Goal: Information Seeking & Learning: Learn about a topic

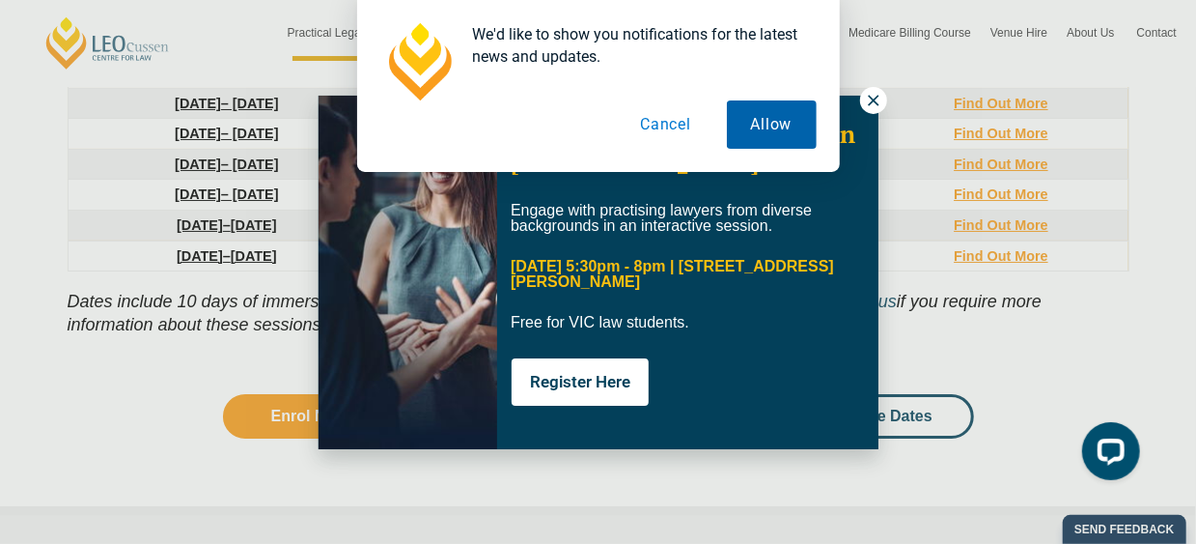
click at [745, 134] on button "Allow" at bounding box center [772, 124] width 90 height 48
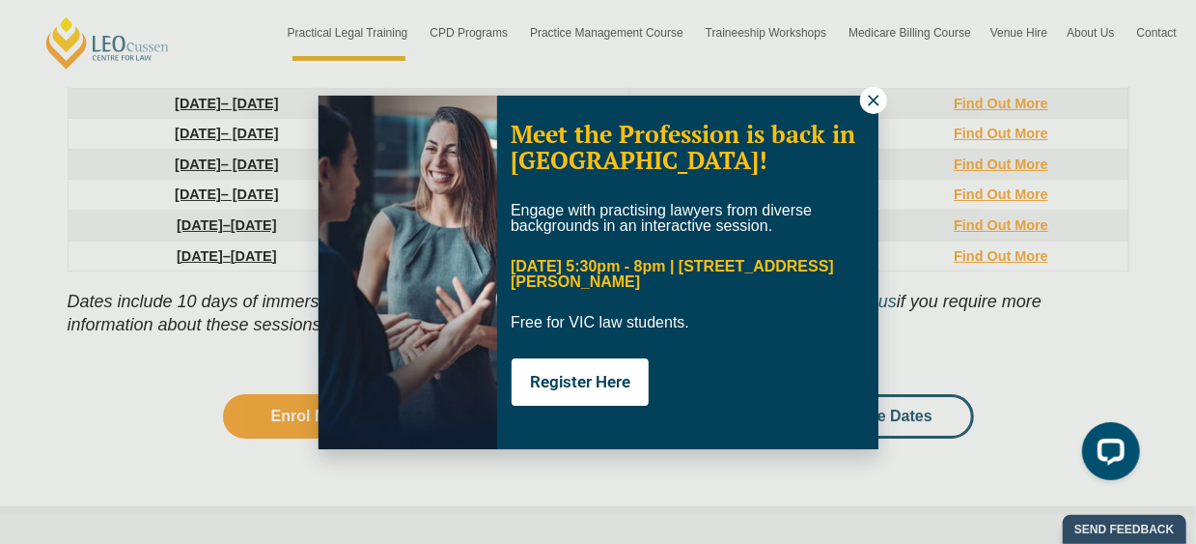
click at [872, 96] on icon at bounding box center [873, 100] width 17 height 17
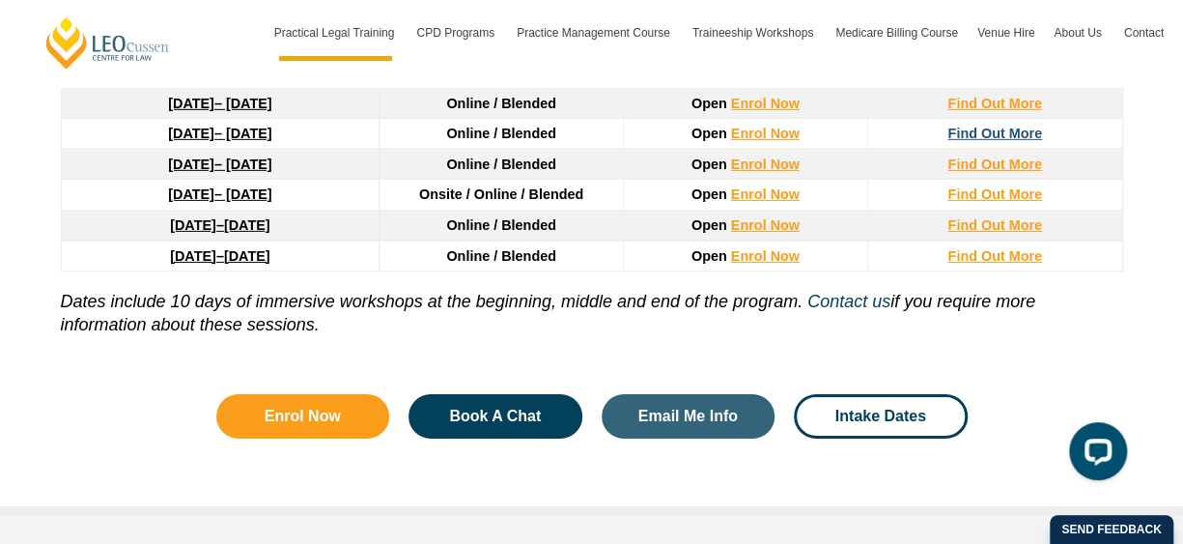
click at [960, 126] on strong "Find Out More" at bounding box center [994, 133] width 95 height 15
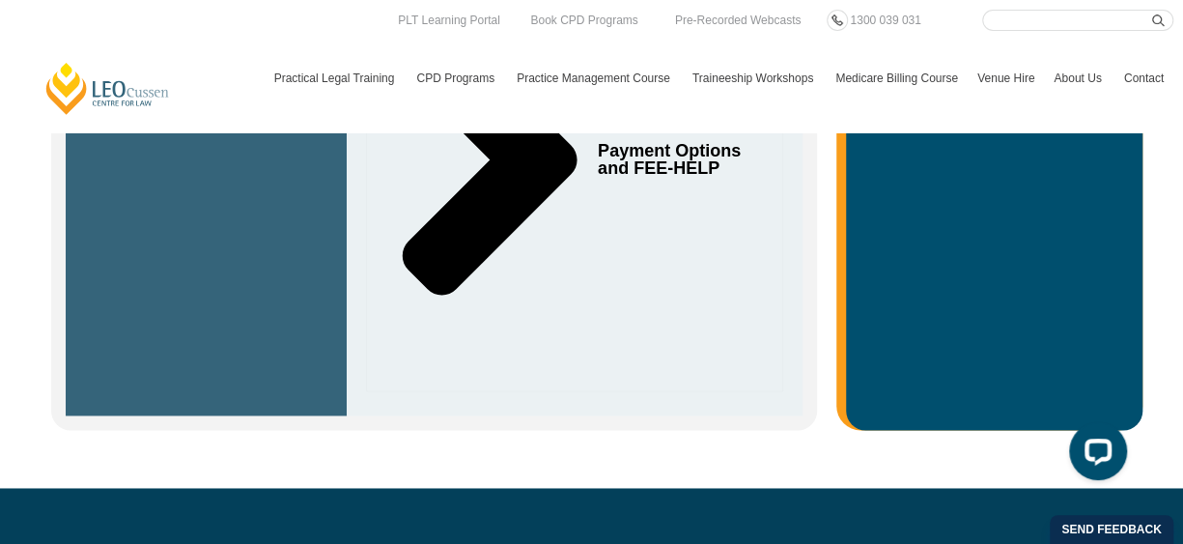
scroll to position [683, 0]
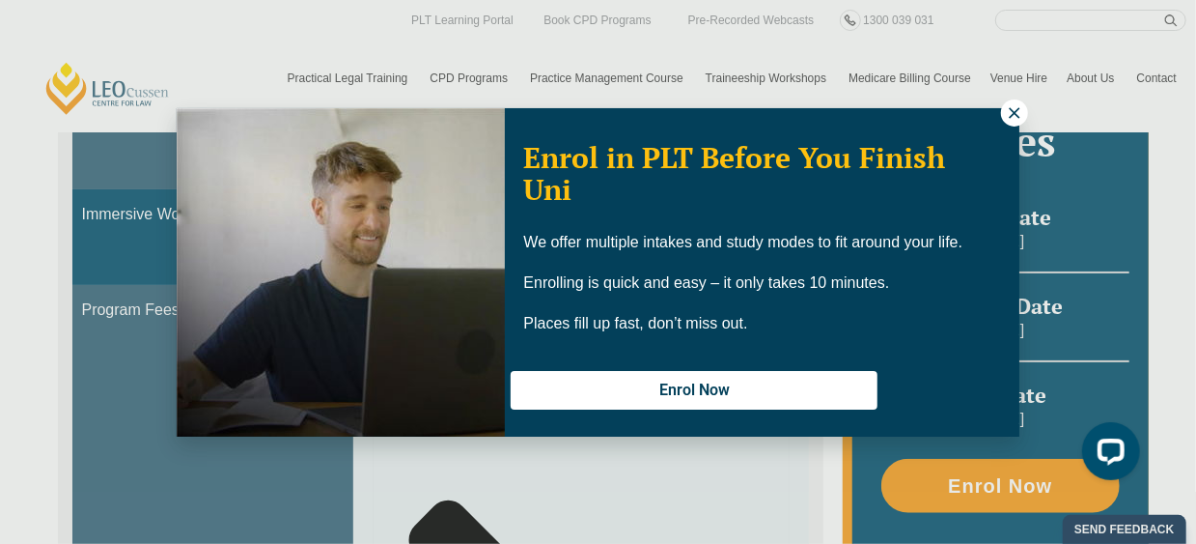
click at [1019, 111] on icon at bounding box center [1014, 112] width 17 height 17
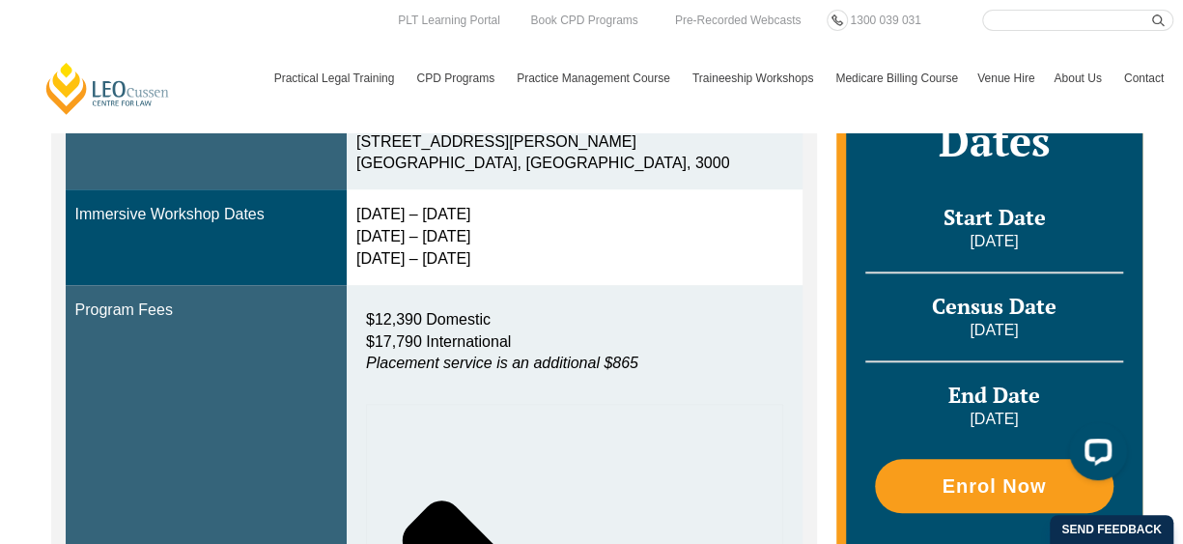
scroll to position [207, 0]
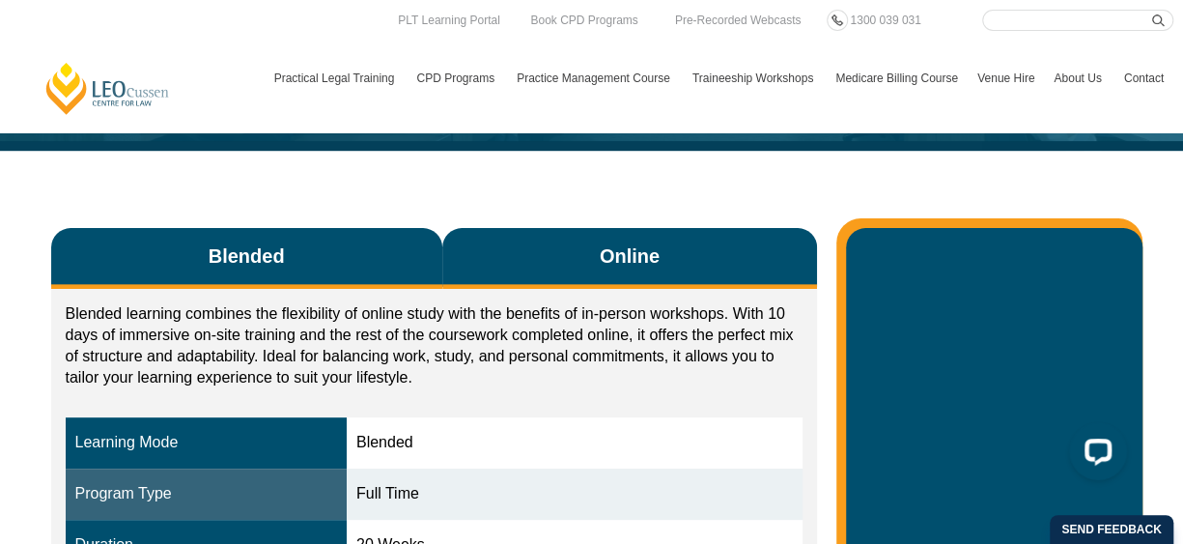
click at [631, 267] on span "Online" at bounding box center [630, 255] width 60 height 27
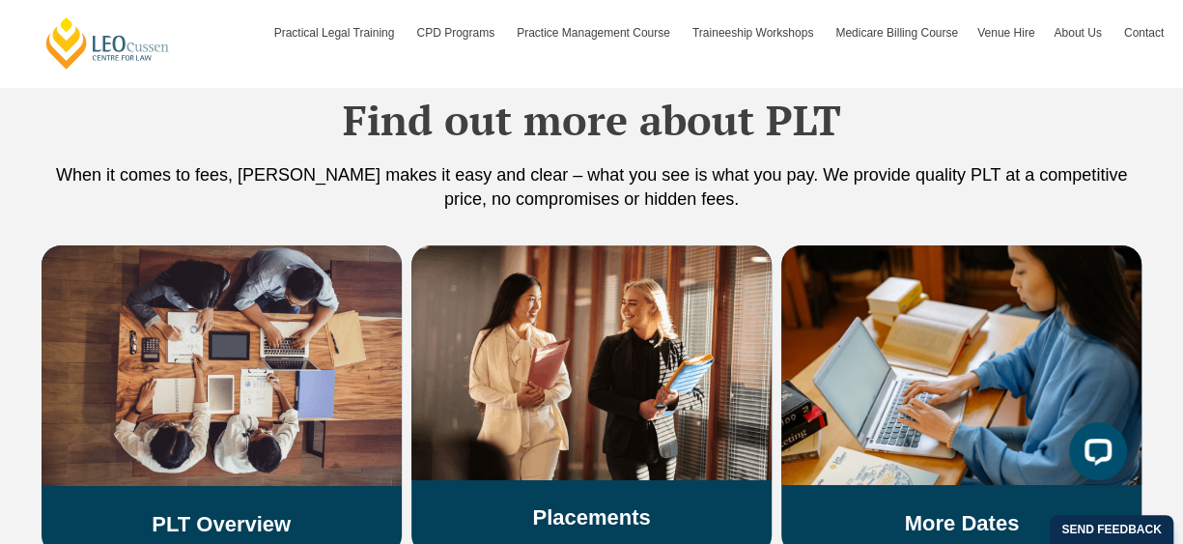
scroll to position [4172, 0]
